Goal: Navigation & Orientation: Find specific page/section

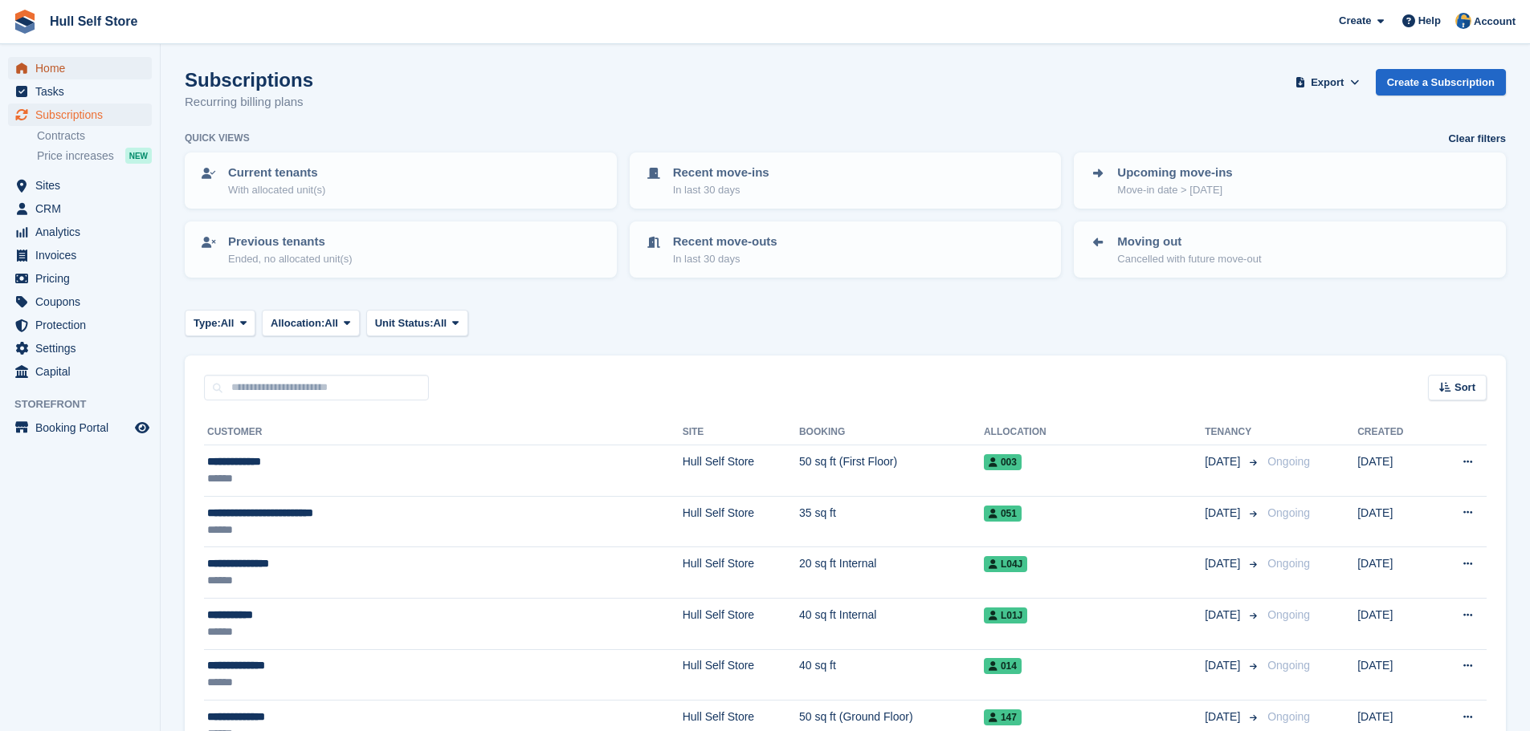
click at [53, 63] on span "Home" at bounding box center [83, 68] width 96 height 22
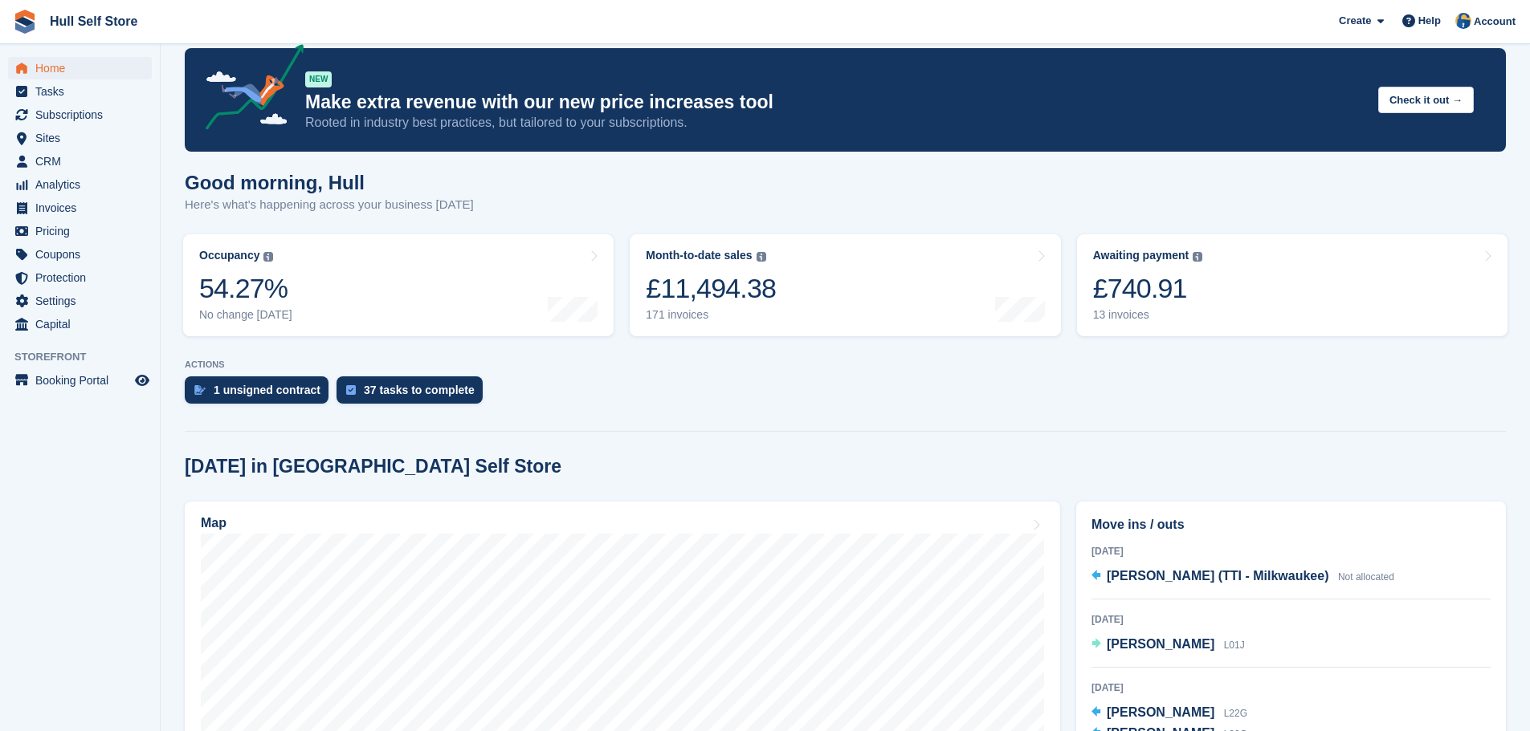
scroll to position [321, 0]
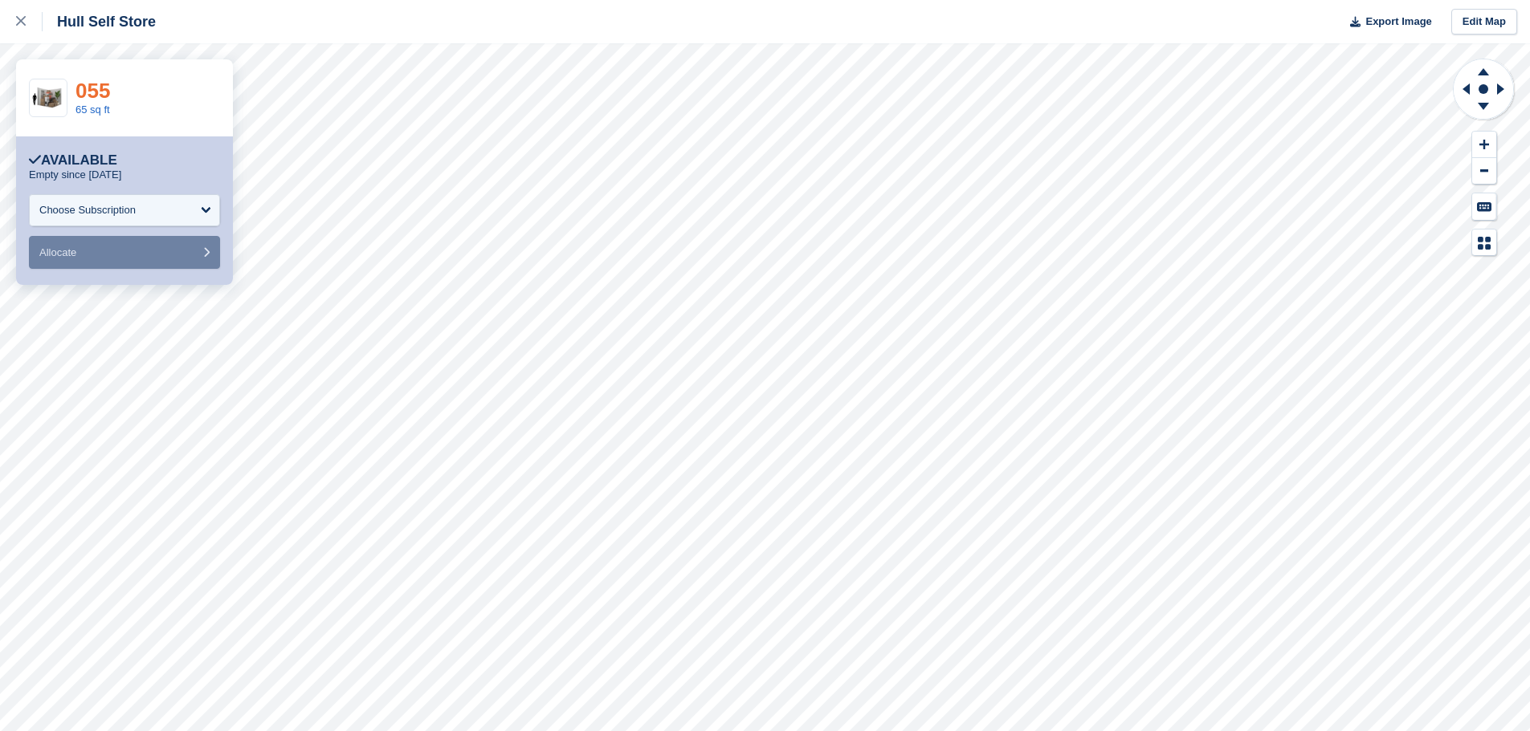
click at [96, 95] on link "055" at bounding box center [92, 91] width 35 height 24
click at [76, 209] on div "Choose Subscription" at bounding box center [87, 210] width 96 height 16
click at [87, 98] on link "093" at bounding box center [92, 91] width 35 height 24
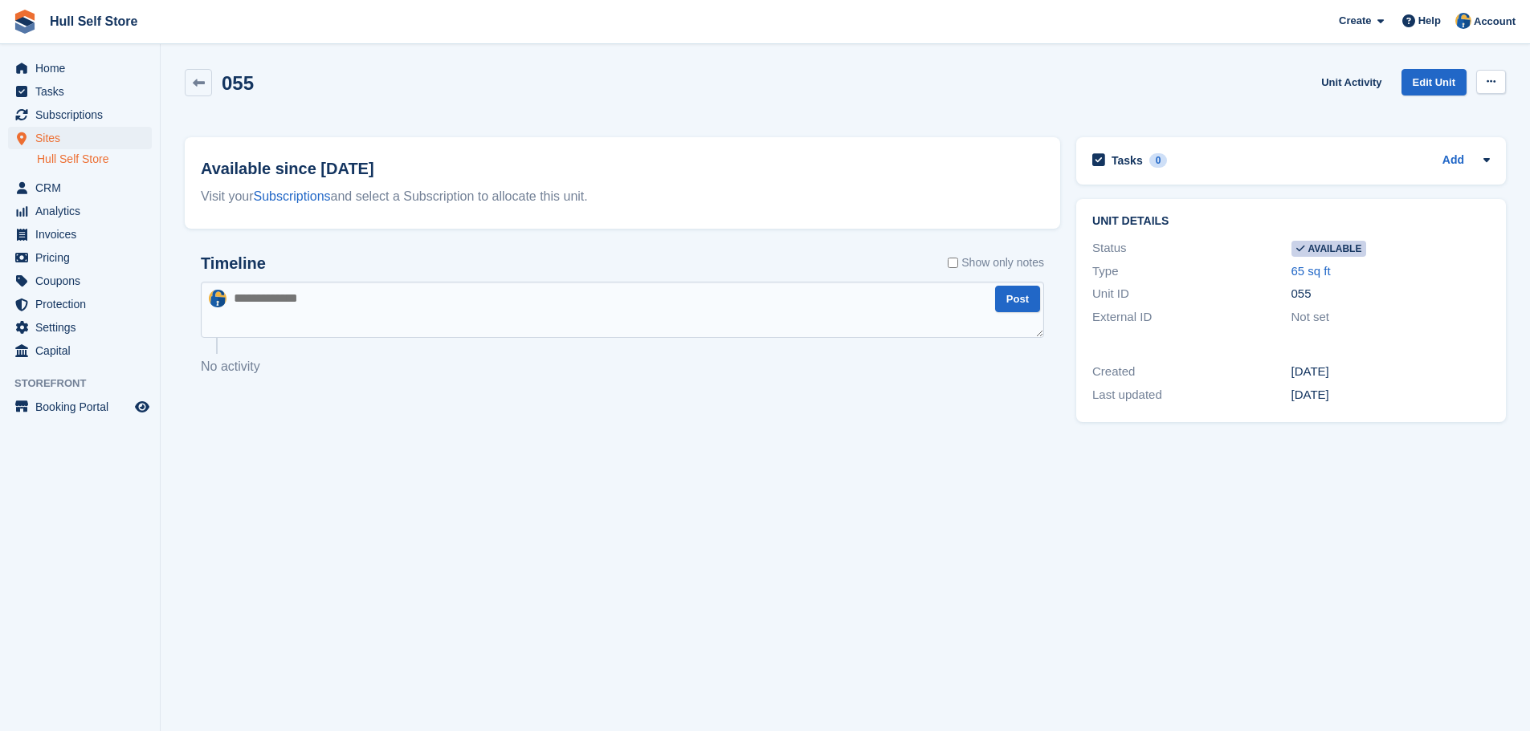
click at [1489, 81] on icon at bounding box center [1490, 81] width 9 height 10
click at [1417, 122] on p "Make unavailable" at bounding box center [1429, 113] width 140 height 21
click at [73, 69] on span "Home" at bounding box center [83, 68] width 96 height 22
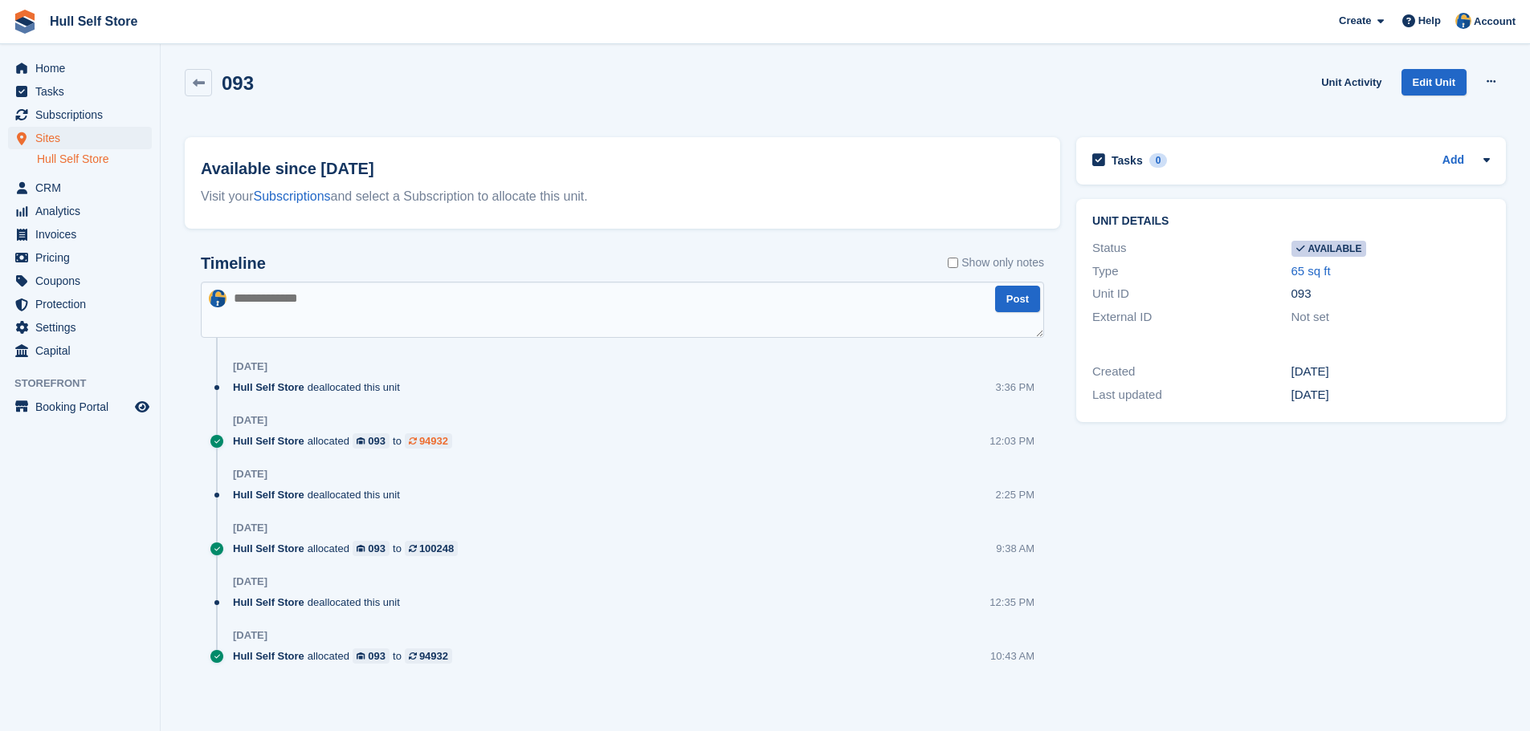
click at [425, 445] on div "94932" at bounding box center [433, 441] width 29 height 15
click at [419, 550] on div "100248" at bounding box center [436, 548] width 35 height 15
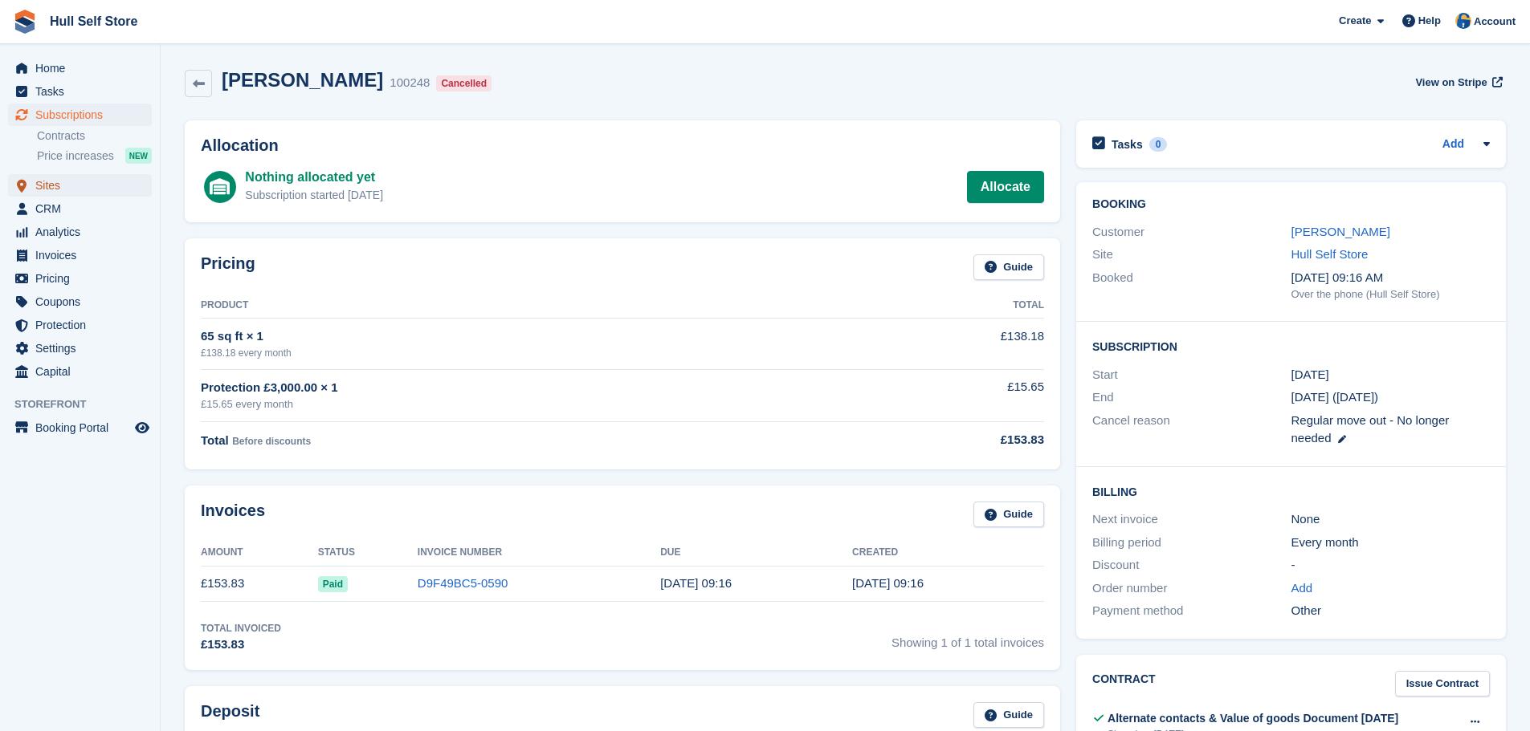
click at [106, 194] on span "Sites" at bounding box center [83, 185] width 96 height 22
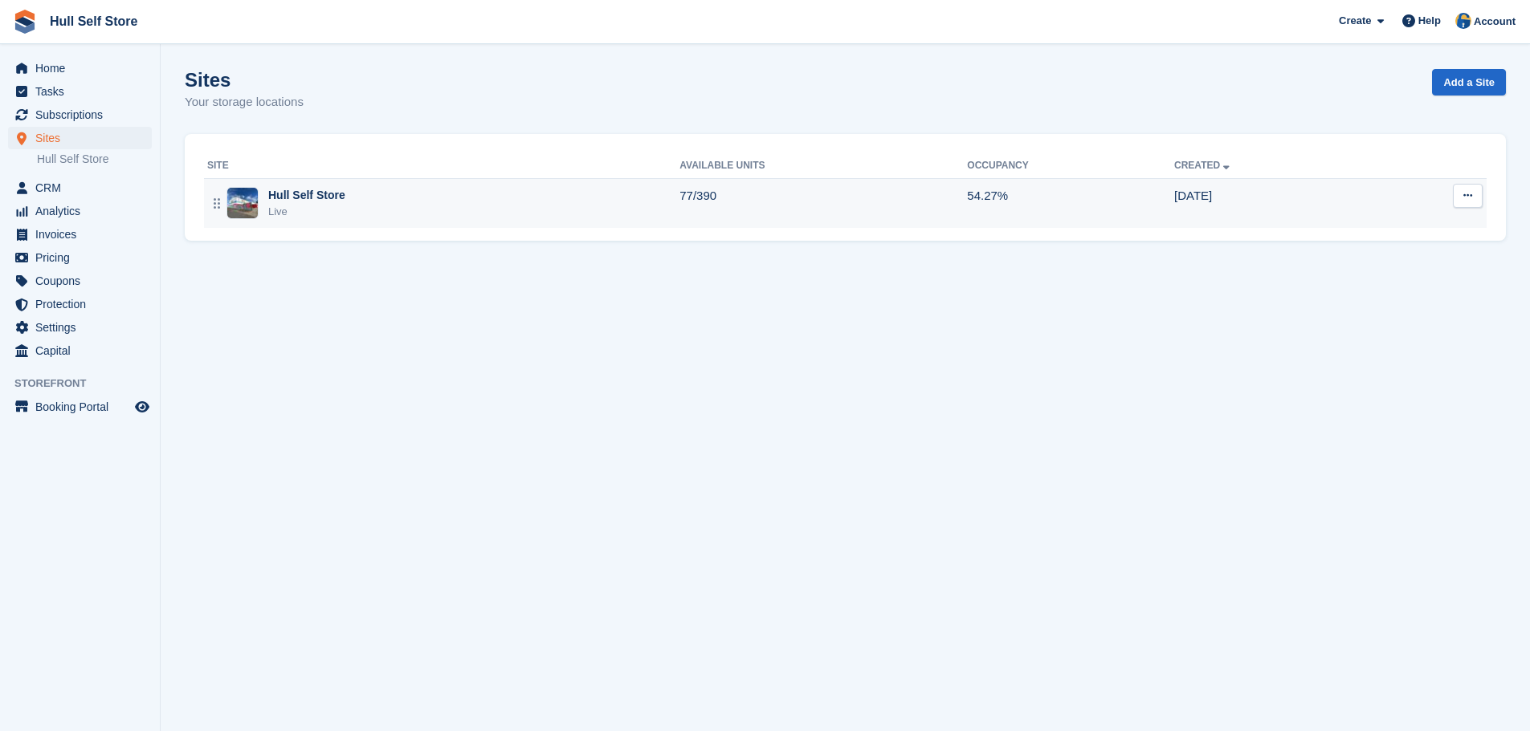
click at [376, 208] on div "Hull Self Store Live" at bounding box center [443, 203] width 472 height 33
